Goal: Information Seeking & Learning: Learn about a topic

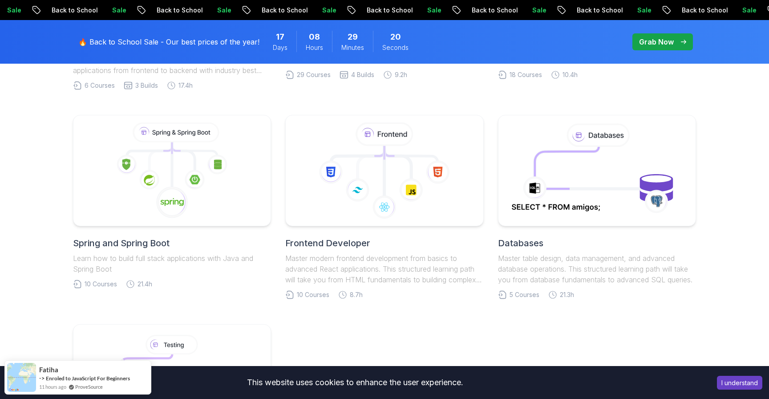
scroll to position [401, 0]
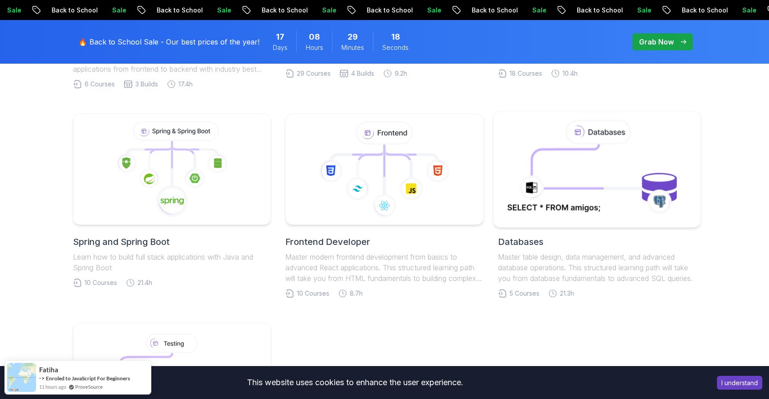
click at [588, 175] on icon at bounding box center [597, 168] width 188 height 101
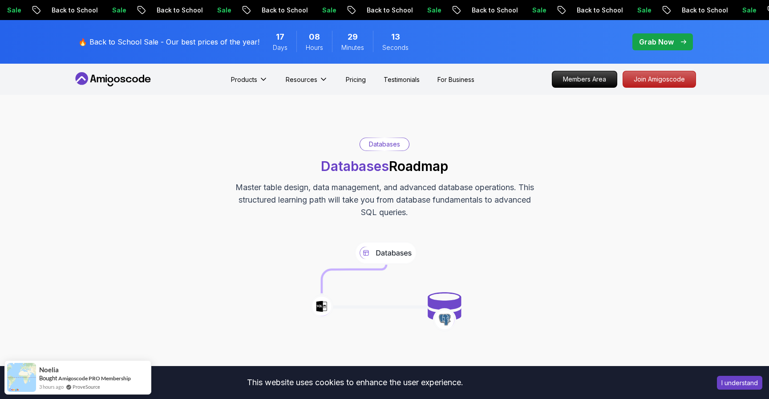
click at [99, 79] on icon at bounding box center [113, 79] width 80 height 14
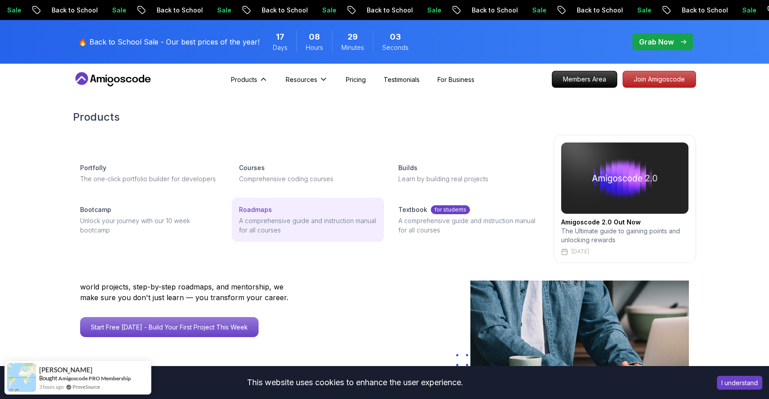
click at [264, 207] on p "Roadmaps" at bounding box center [255, 209] width 33 height 9
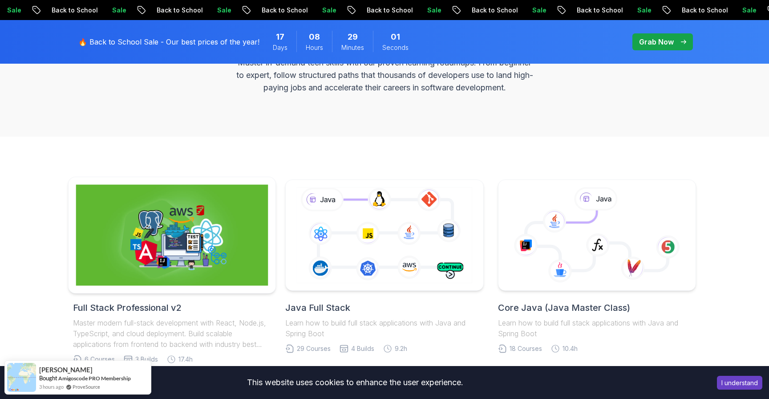
scroll to position [158, 0]
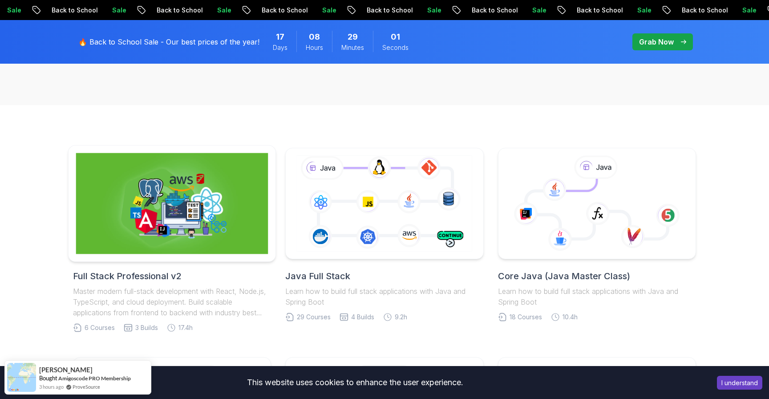
click at [186, 231] on img at bounding box center [172, 203] width 192 height 101
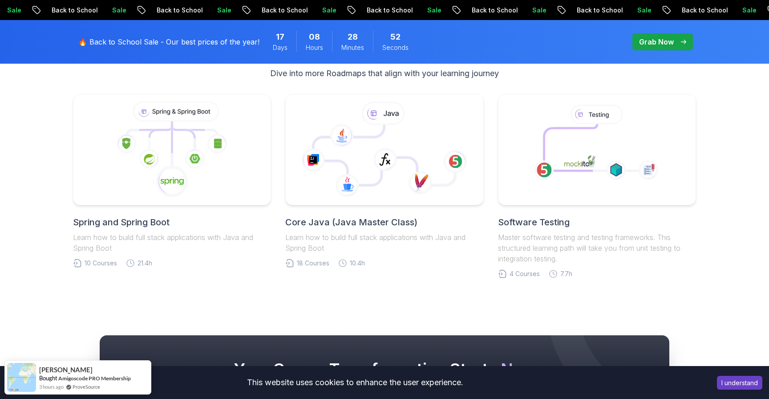
scroll to position [1888, 0]
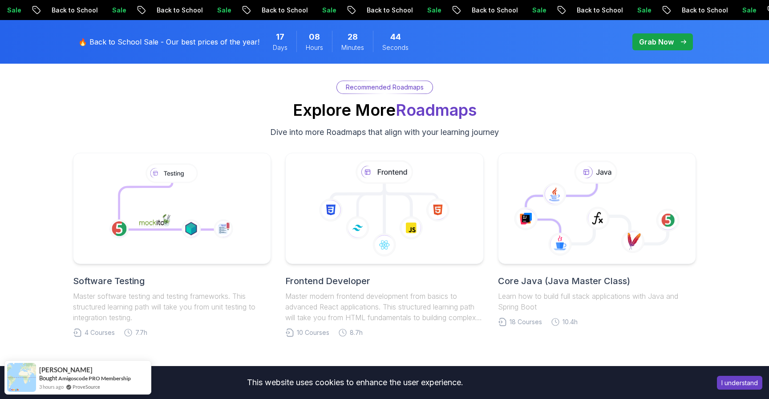
scroll to position [1826, 0]
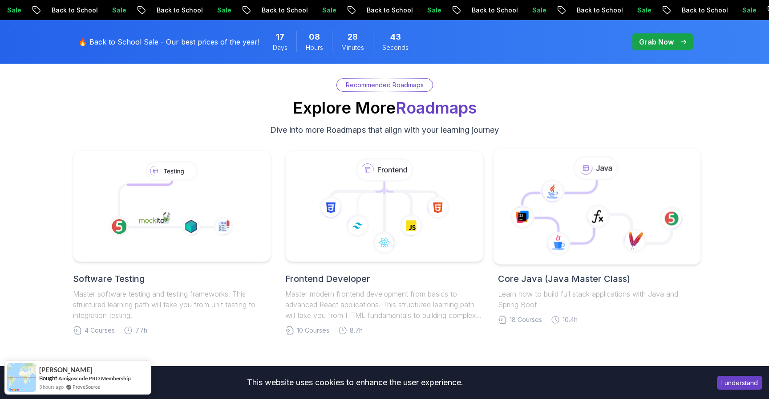
click at [621, 216] on icon at bounding box center [596, 211] width 149 height 63
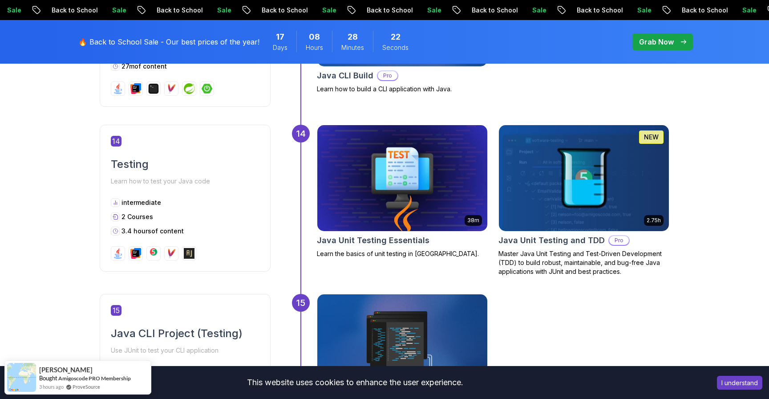
scroll to position [2770, 0]
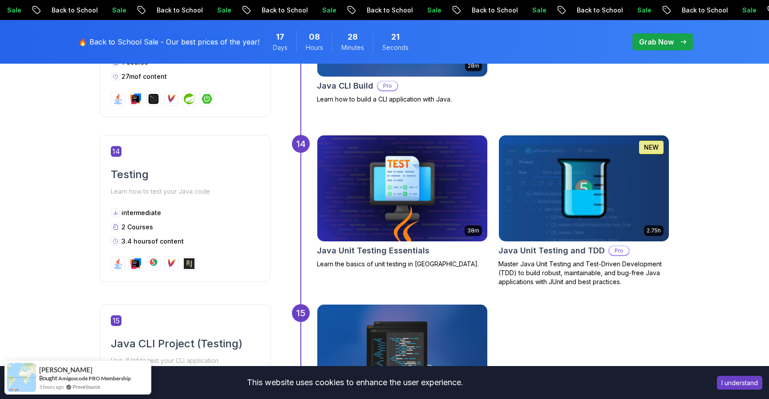
click at [409, 179] on img at bounding box center [402, 188] width 178 height 111
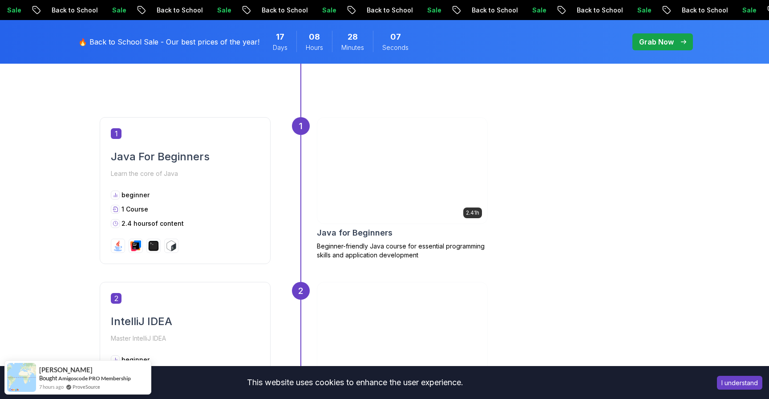
scroll to position [396, 0]
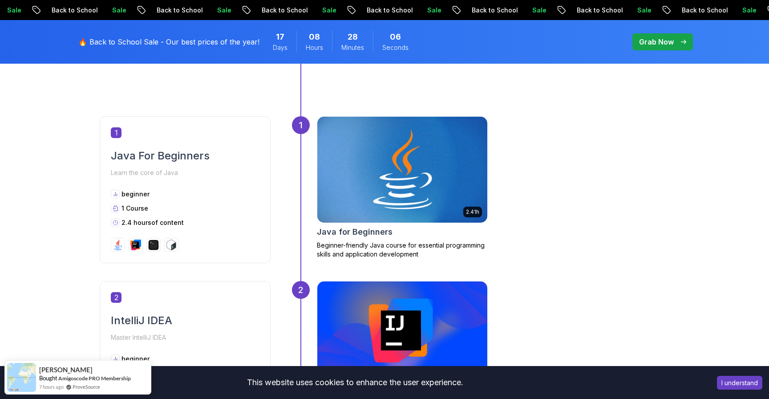
click at [398, 191] on img at bounding box center [402, 169] width 178 height 111
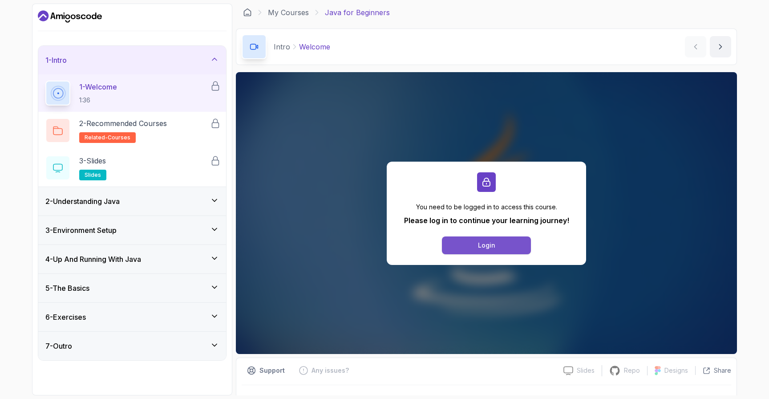
scroll to position [20, 0]
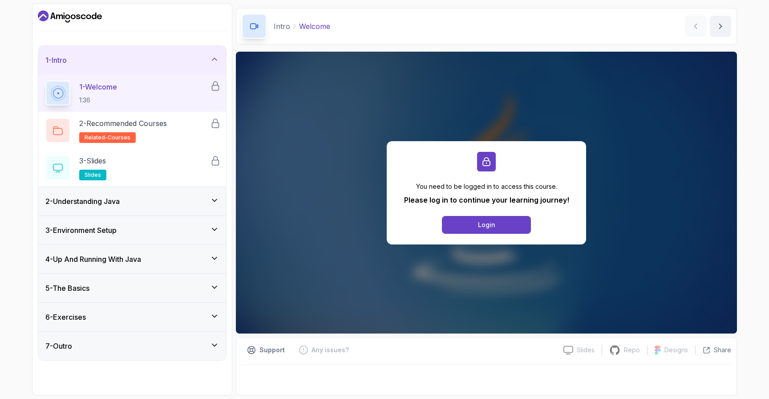
click at [158, 207] on div "2 - Understanding Java" at bounding box center [132, 201] width 188 height 28
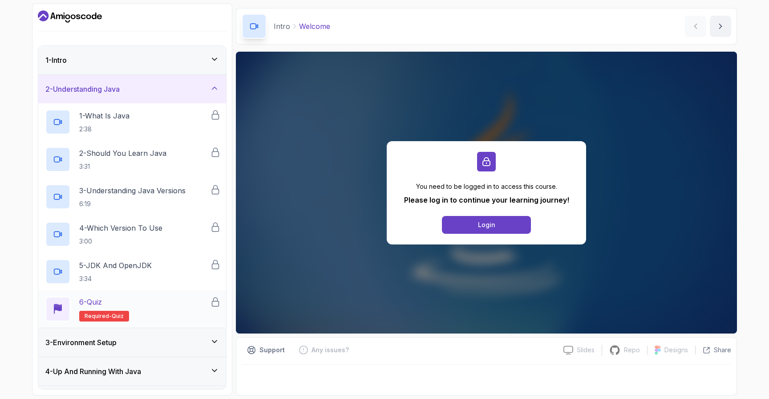
scroll to position [83, 0]
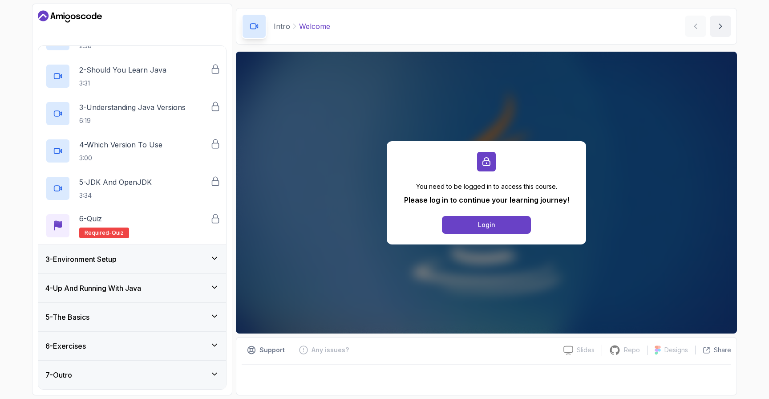
click at [164, 274] on div "4 - Up And Running With Java" at bounding box center [132, 288] width 188 height 28
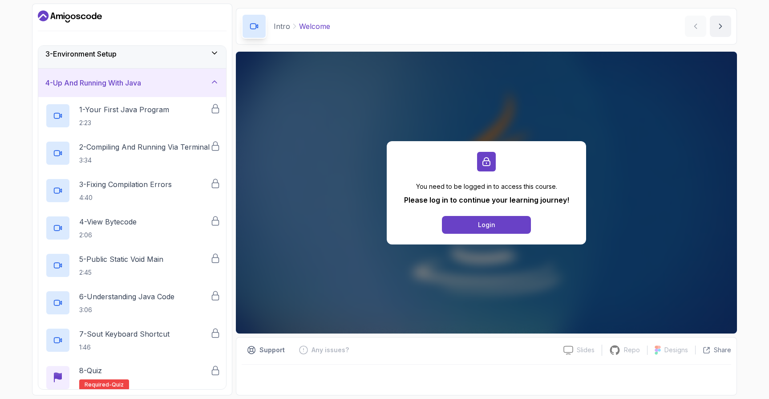
scroll to position [158, 0]
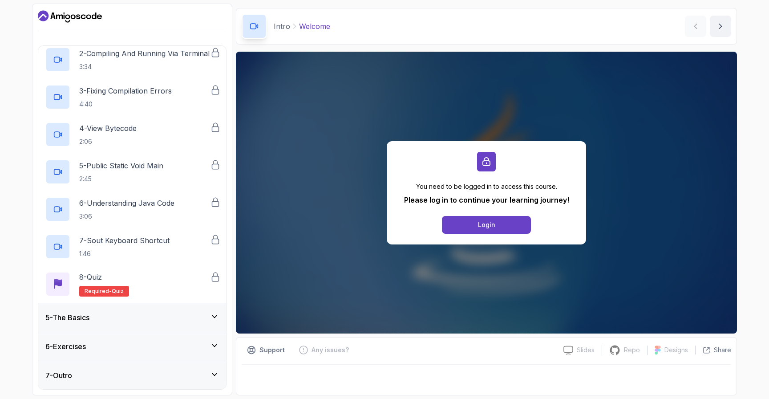
click at [159, 330] on div "5 - The Basics" at bounding box center [132, 317] width 188 height 28
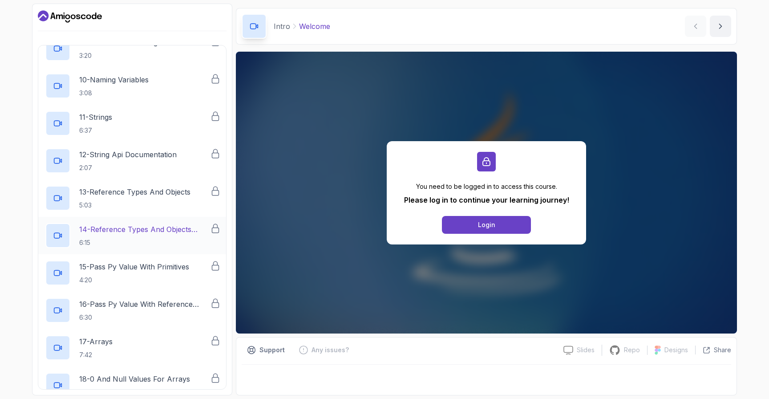
scroll to position [606, 0]
